Goal: Task Accomplishment & Management: Manage account settings

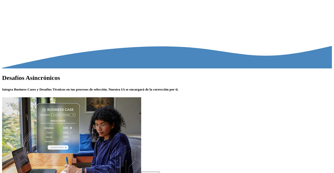
type input "**********"
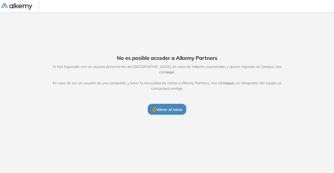
drag, startPoint x: 233, startPoint y: 76, endPoint x: 190, endPoint y: 100, distance: 49.7
drag, startPoint x: 190, startPoint y: 100, endPoint x: 287, endPoint y: 119, distance: 98.7
click at [287, 119] on div "No es posible acceder a Alkemy Partners Te has logueado con un usuario provenie…" at bounding box center [167, 85] width 334 height 144
drag, startPoint x: 285, startPoint y: 76, endPoint x: 147, endPoint y: 148, distance: 156.1
click at [147, 150] on div "No es posible acceder a Alkemy Partners Te has logueado con un usuario provenie…" at bounding box center [167, 85] width 334 height 144
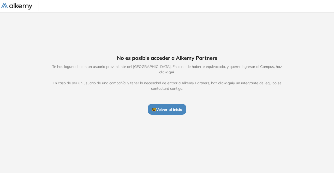
click at [167, 108] on span "🤓 Volver al inicio" at bounding box center [167, 109] width 30 height 5
